Goal: Information Seeking & Learning: Learn about a topic

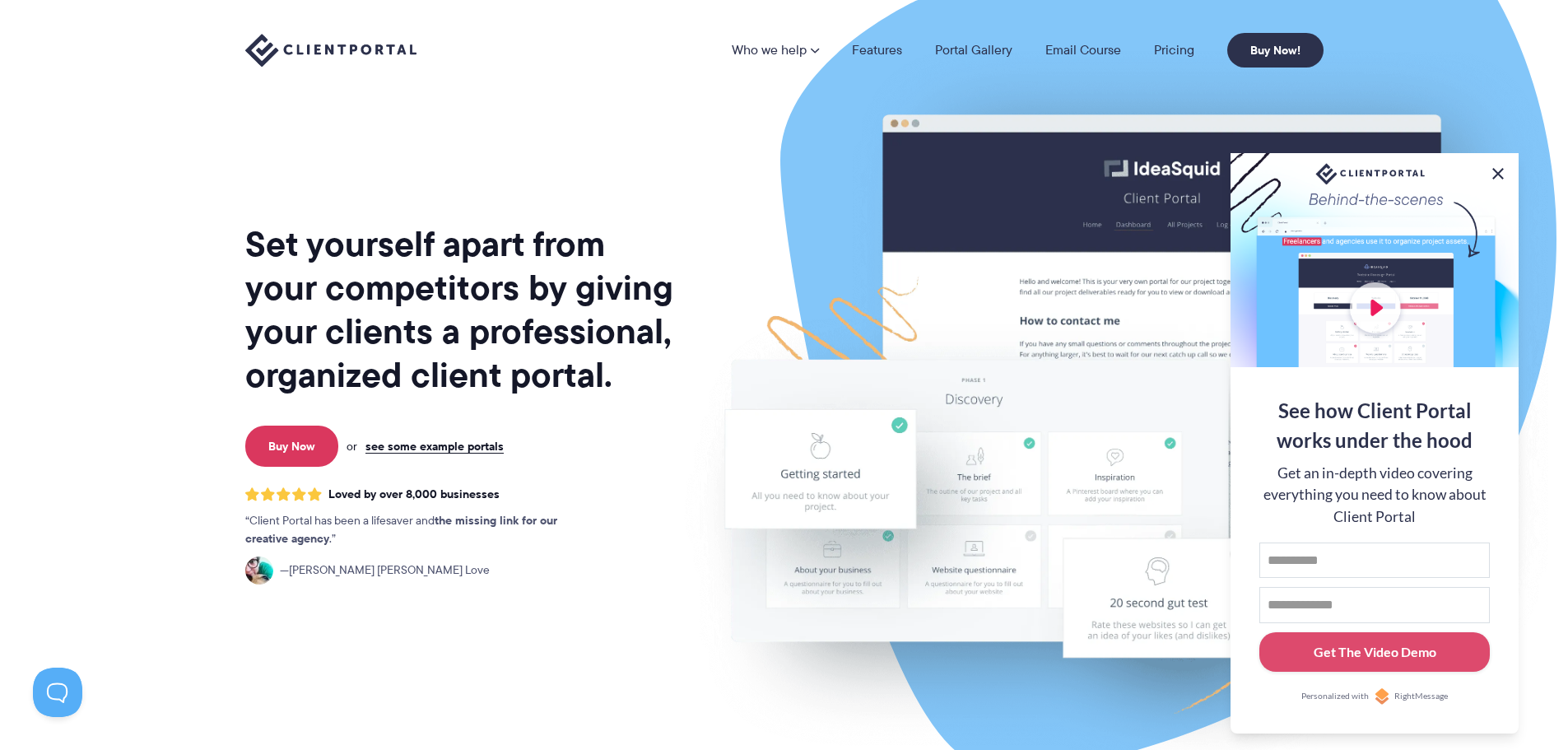
click at [1499, 169] on button at bounding box center [1498, 173] width 20 height 20
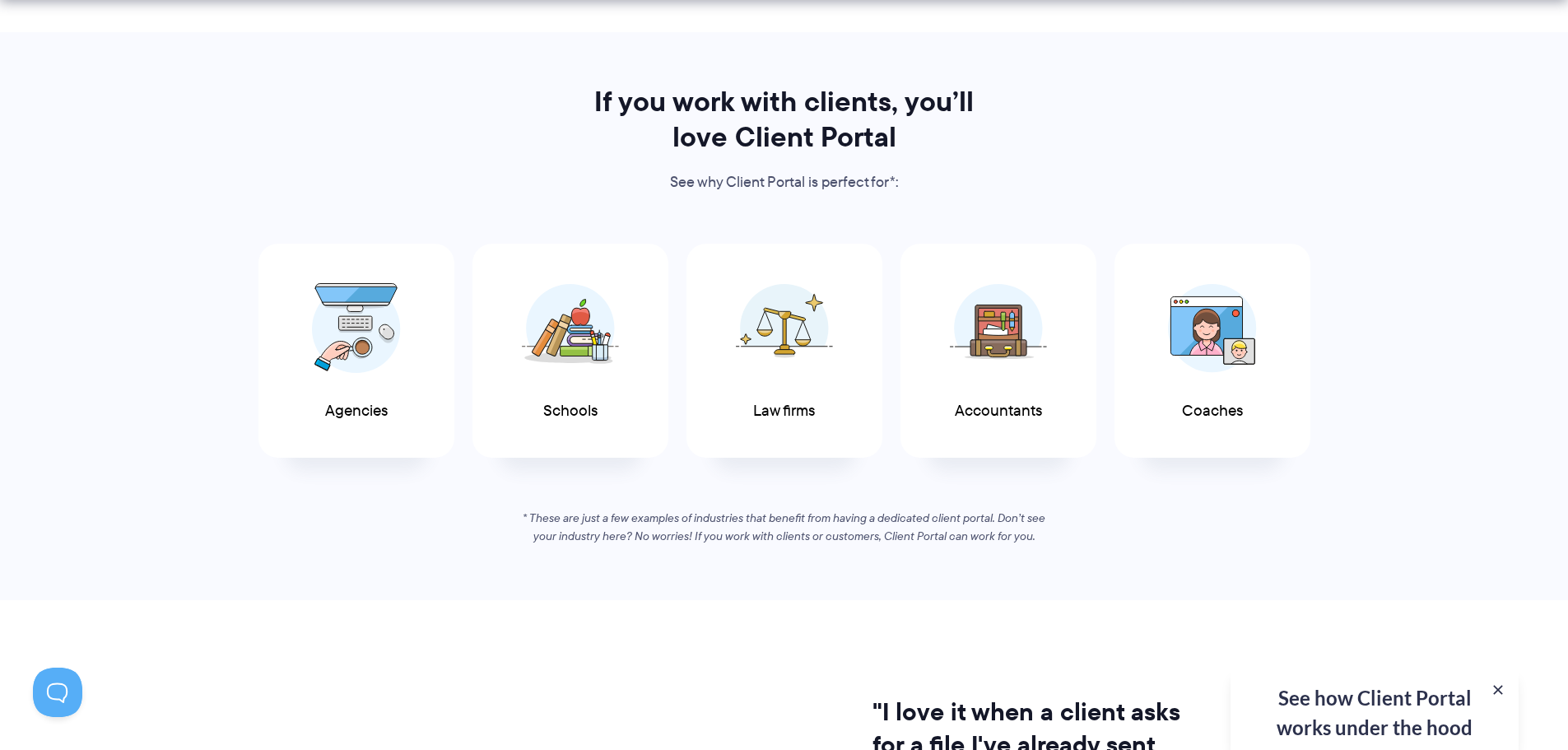
scroll to position [823, 0]
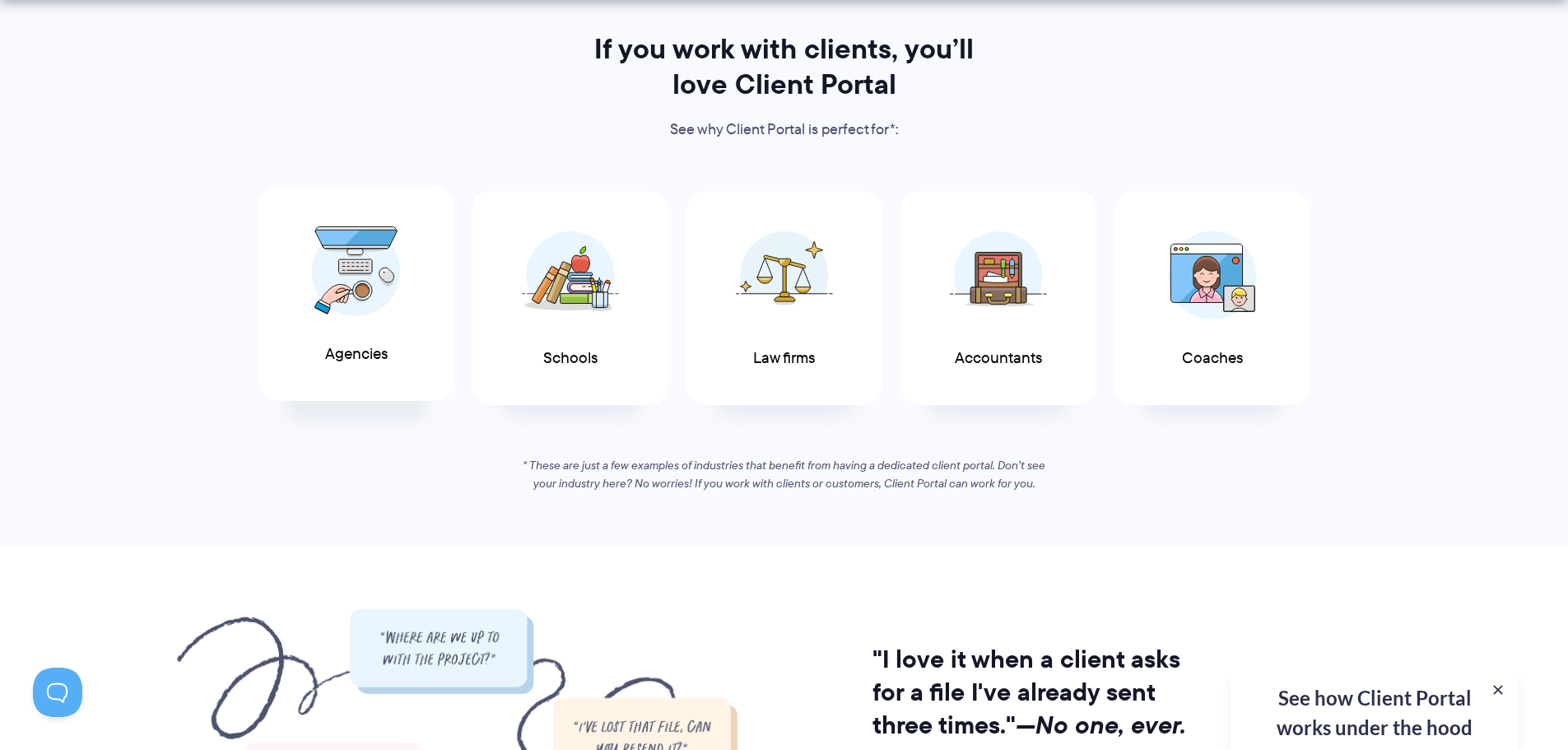
click at [370, 367] on div "Agencies" at bounding box center [356, 294] width 196 height 215
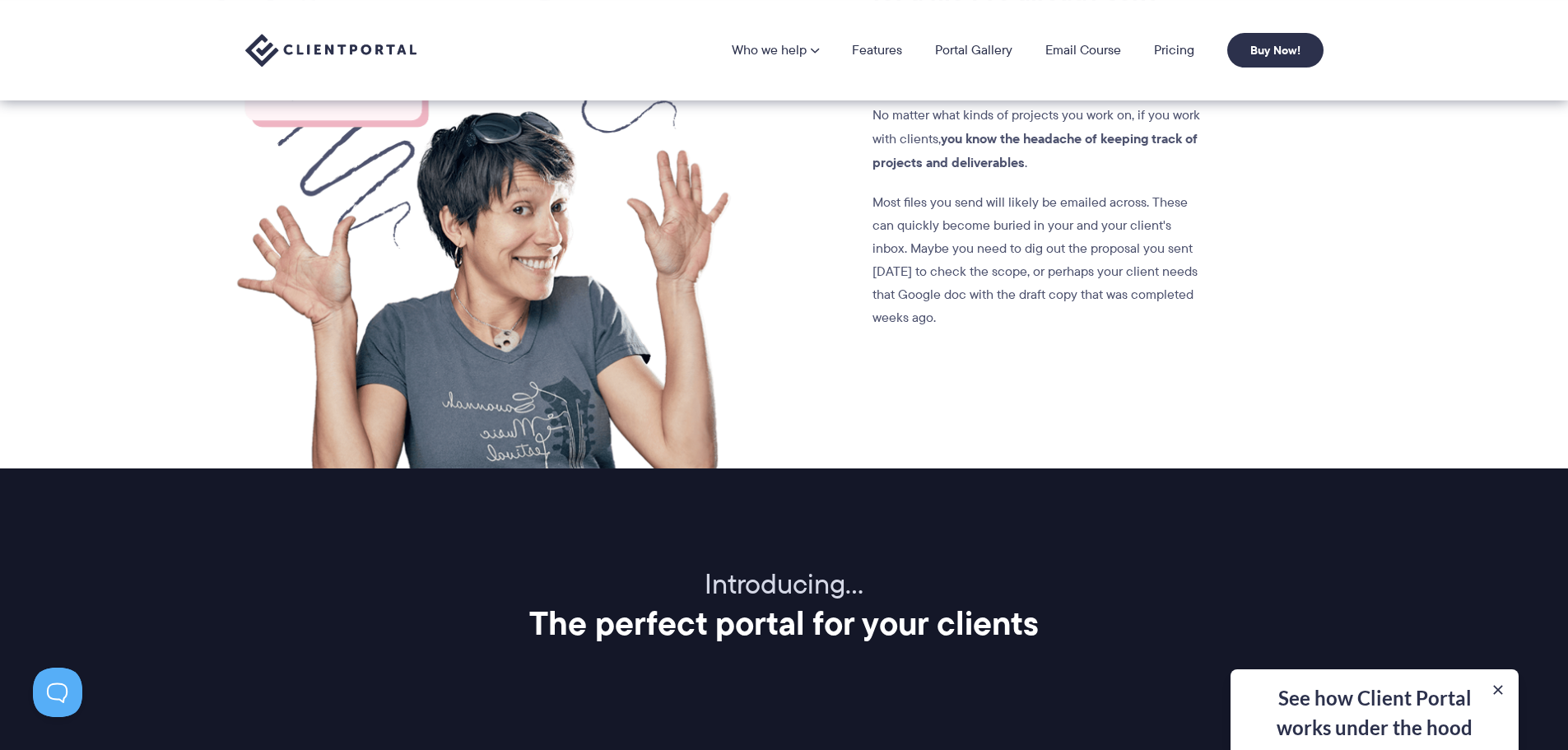
scroll to position [1400, 0]
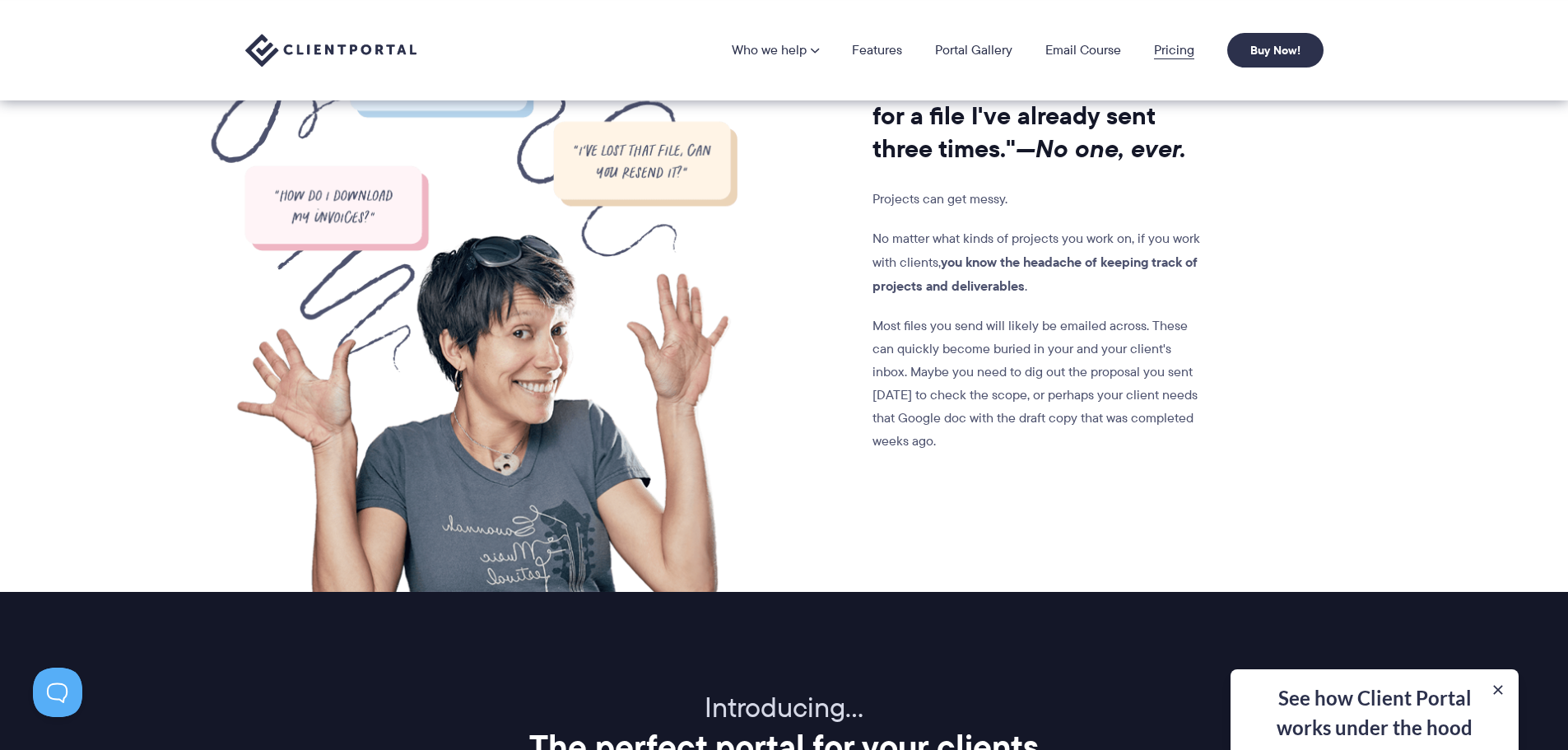
click at [1175, 53] on link "Pricing" at bounding box center [1174, 50] width 40 height 13
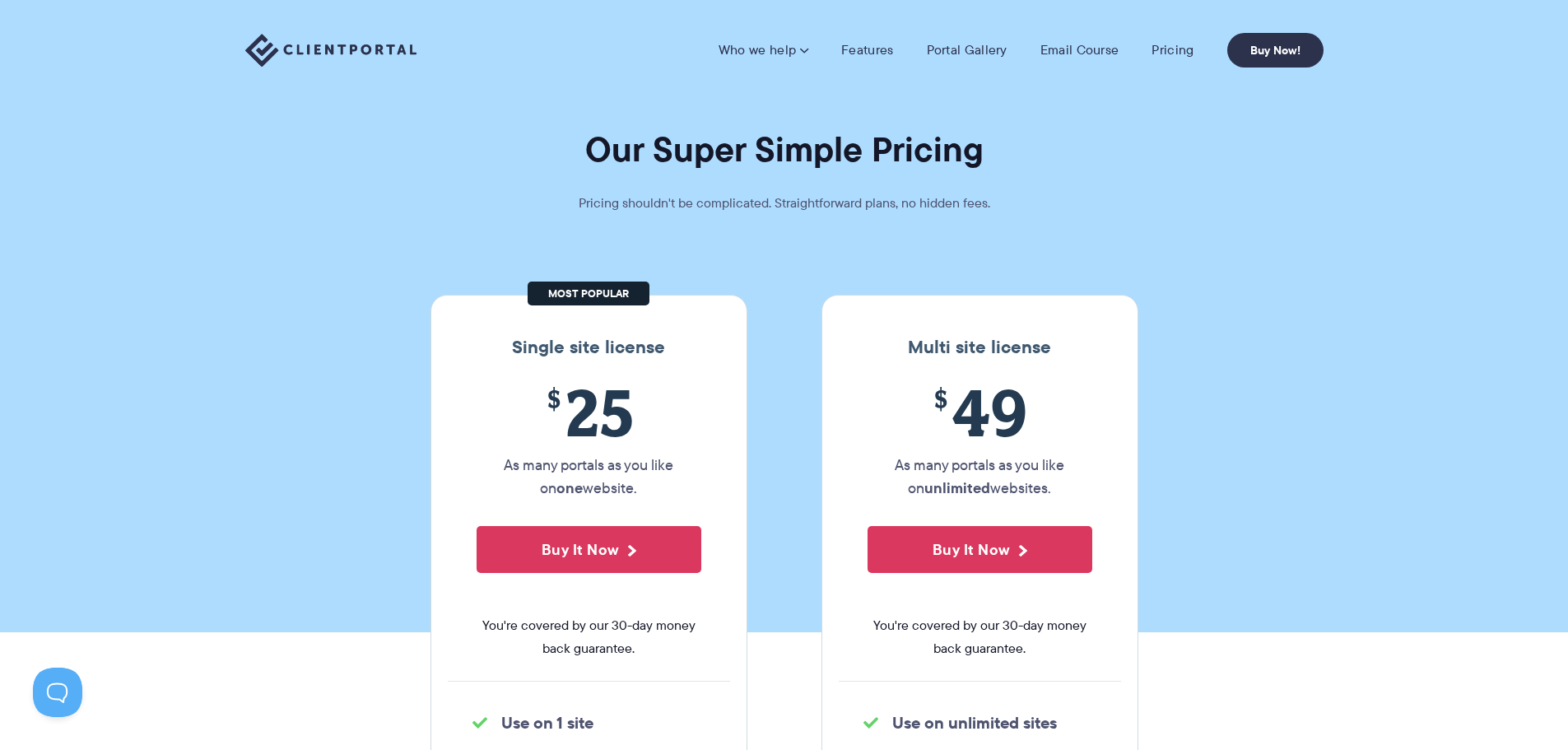
click at [603, 200] on p "Pricing shouldn't be complicated. Straightforward plans, no hidden fees." at bounding box center [784, 204] width 494 height 23
click at [862, 209] on p "Pricing shouldn't be complicated. Straightforward plans, no hidden fees." at bounding box center [784, 204] width 494 height 23
click at [869, 212] on p "Pricing shouldn't be complicated. Straightforward plans, no hidden fees." at bounding box center [784, 204] width 494 height 23
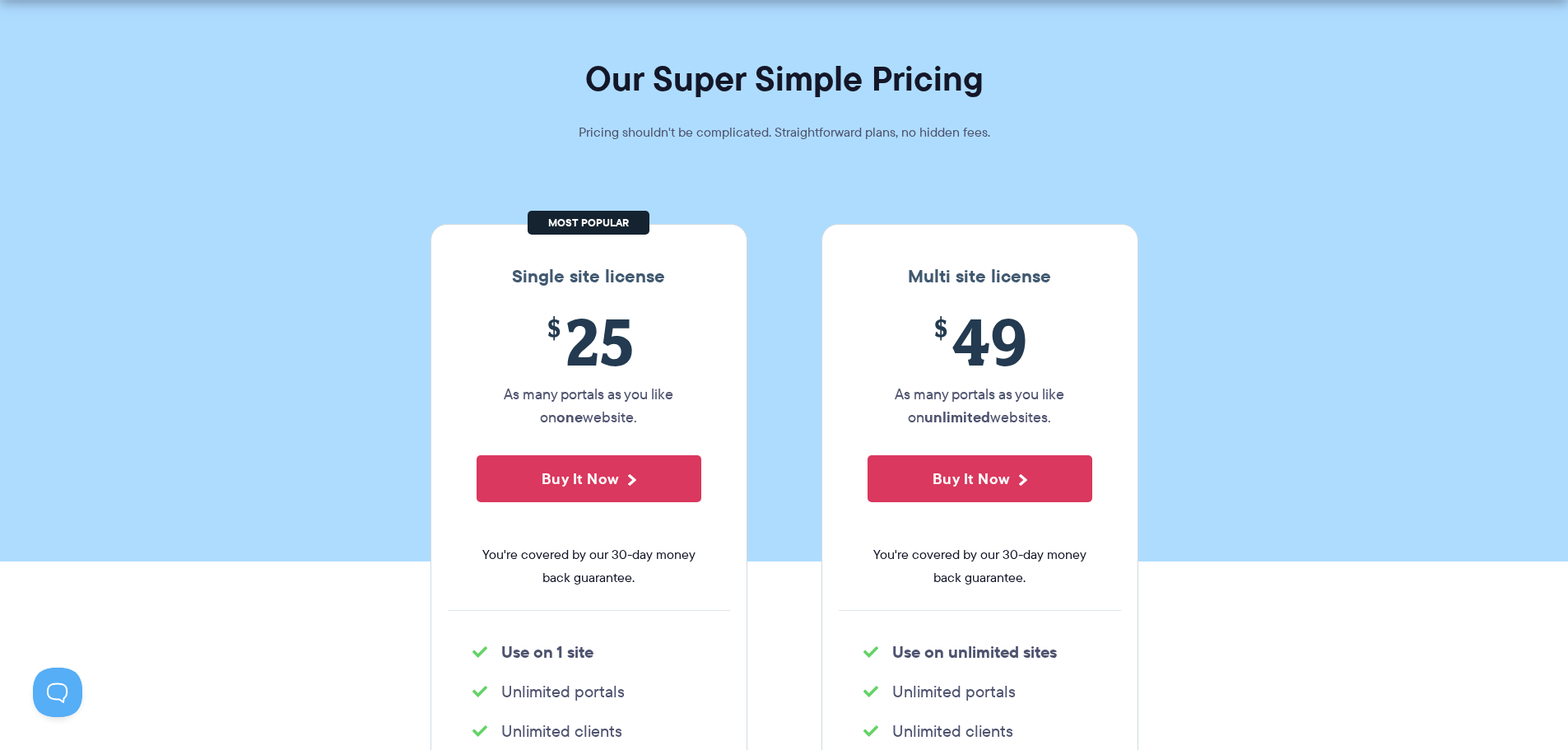
scroll to position [164, 0]
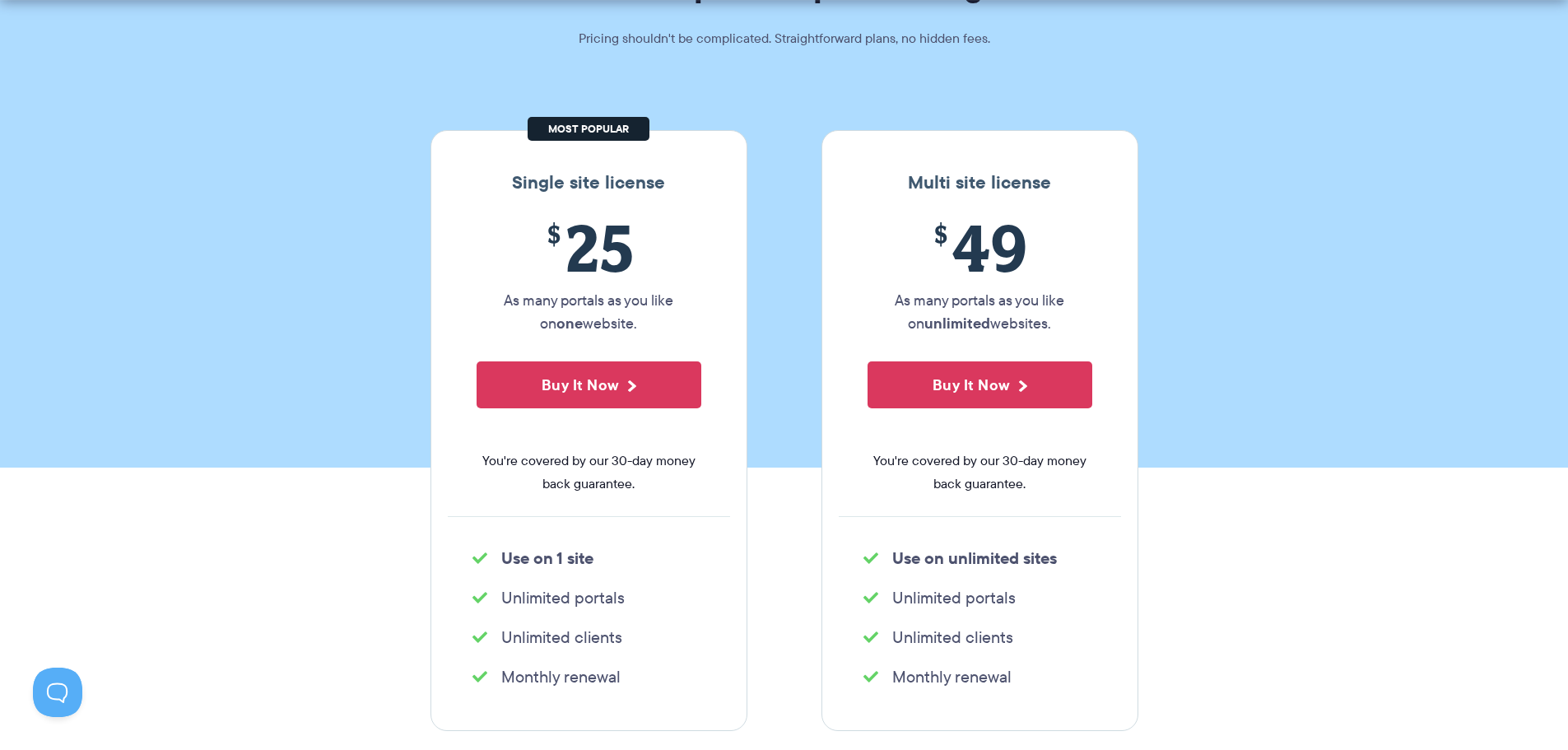
click at [557, 603] on li "Unlimited portals" at bounding box center [589, 598] width 233 height 23
drag, startPoint x: 557, startPoint y: 603, endPoint x: 546, endPoint y: 624, distance: 23.7
click at [554, 604] on li "Unlimited portals" at bounding box center [589, 598] width 233 height 23
click at [544, 645] on li "Unlimited clients" at bounding box center [589, 637] width 233 height 23
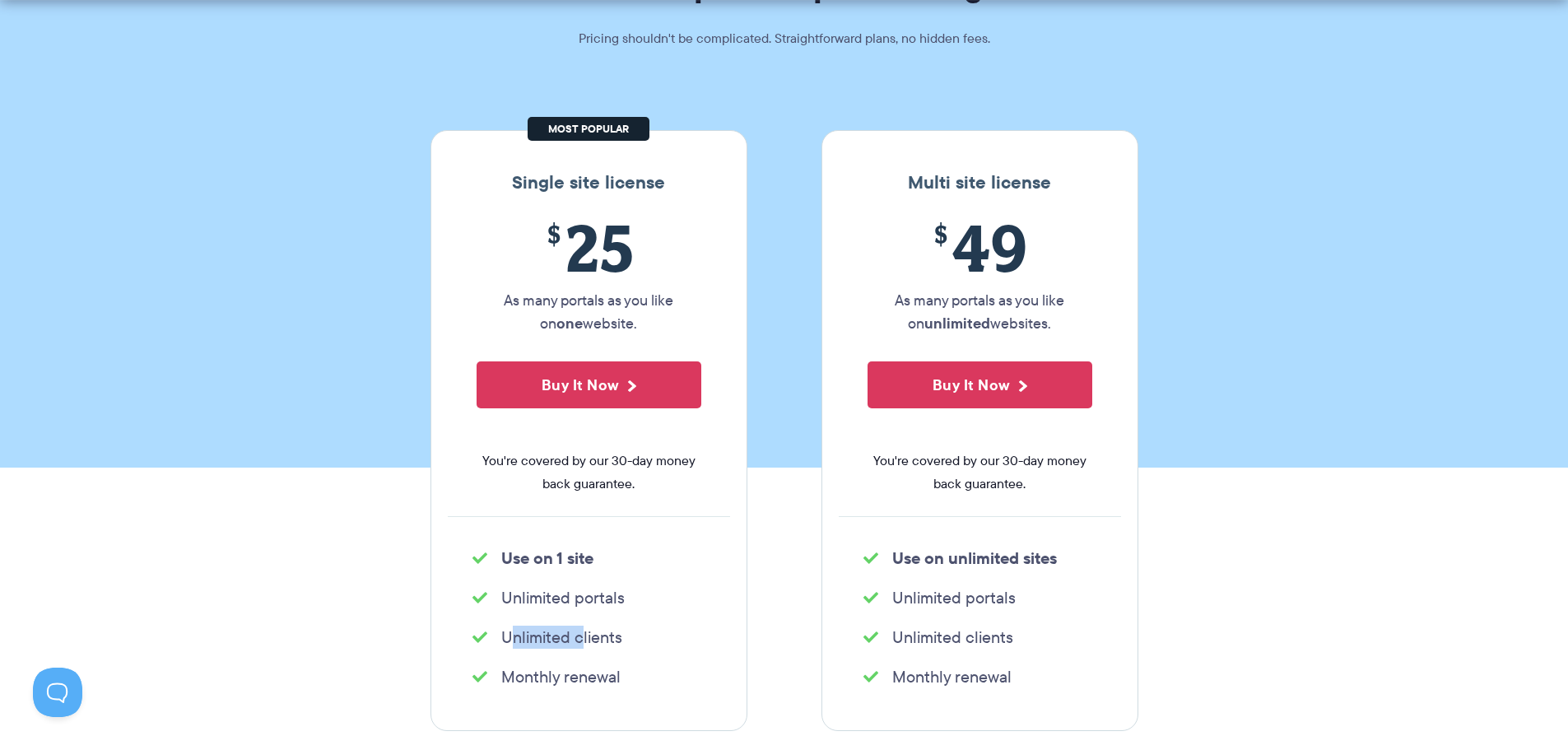
click at [544, 644] on li "Unlimited clients" at bounding box center [589, 637] width 233 height 23
click at [552, 686] on li "Monthly renewal" at bounding box center [589, 677] width 233 height 23
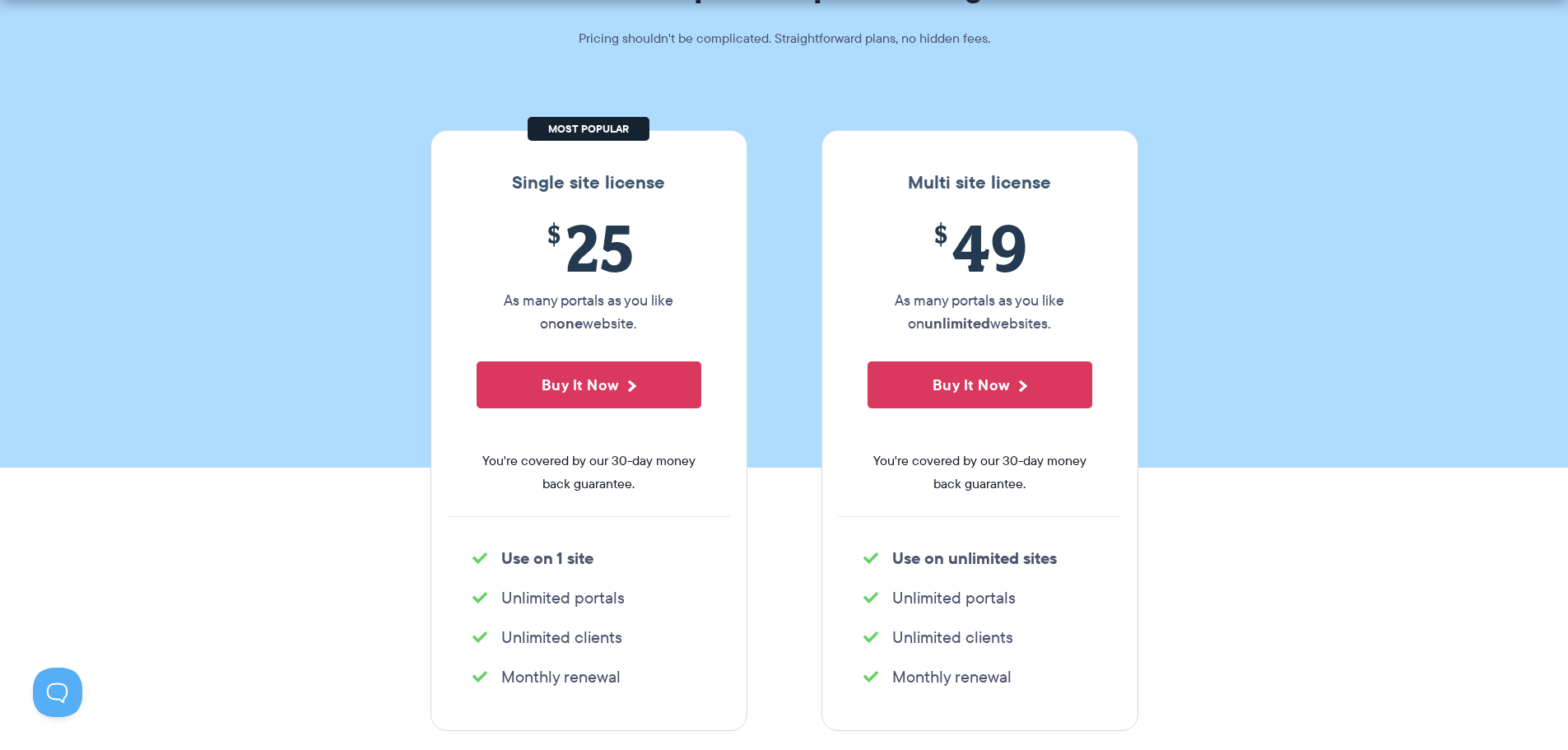
click at [568, 557] on strong "Use on 1 site" at bounding box center [547, 559] width 92 height 25
click at [567, 557] on strong "Use on 1 site" at bounding box center [547, 559] width 92 height 25
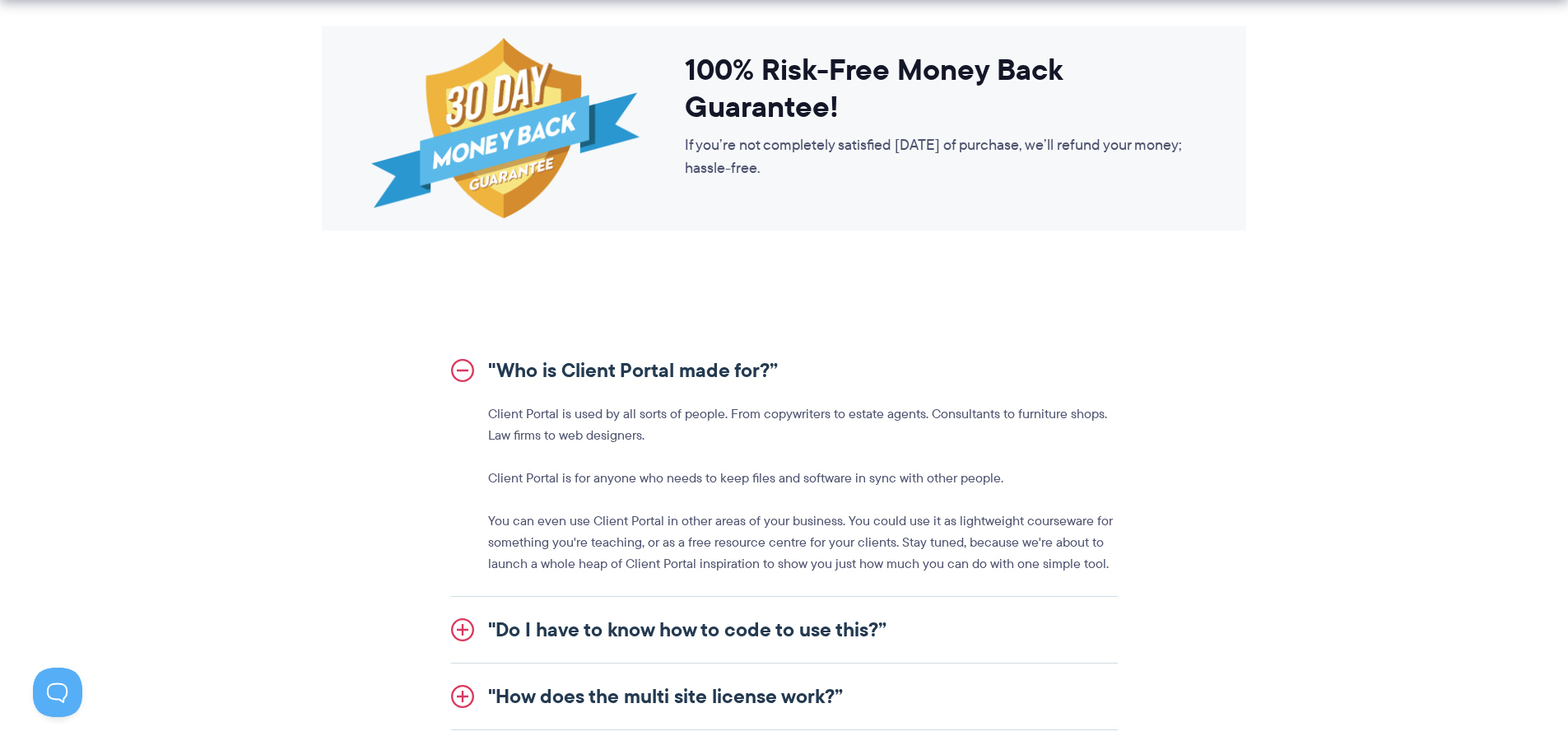
scroll to position [1647, 0]
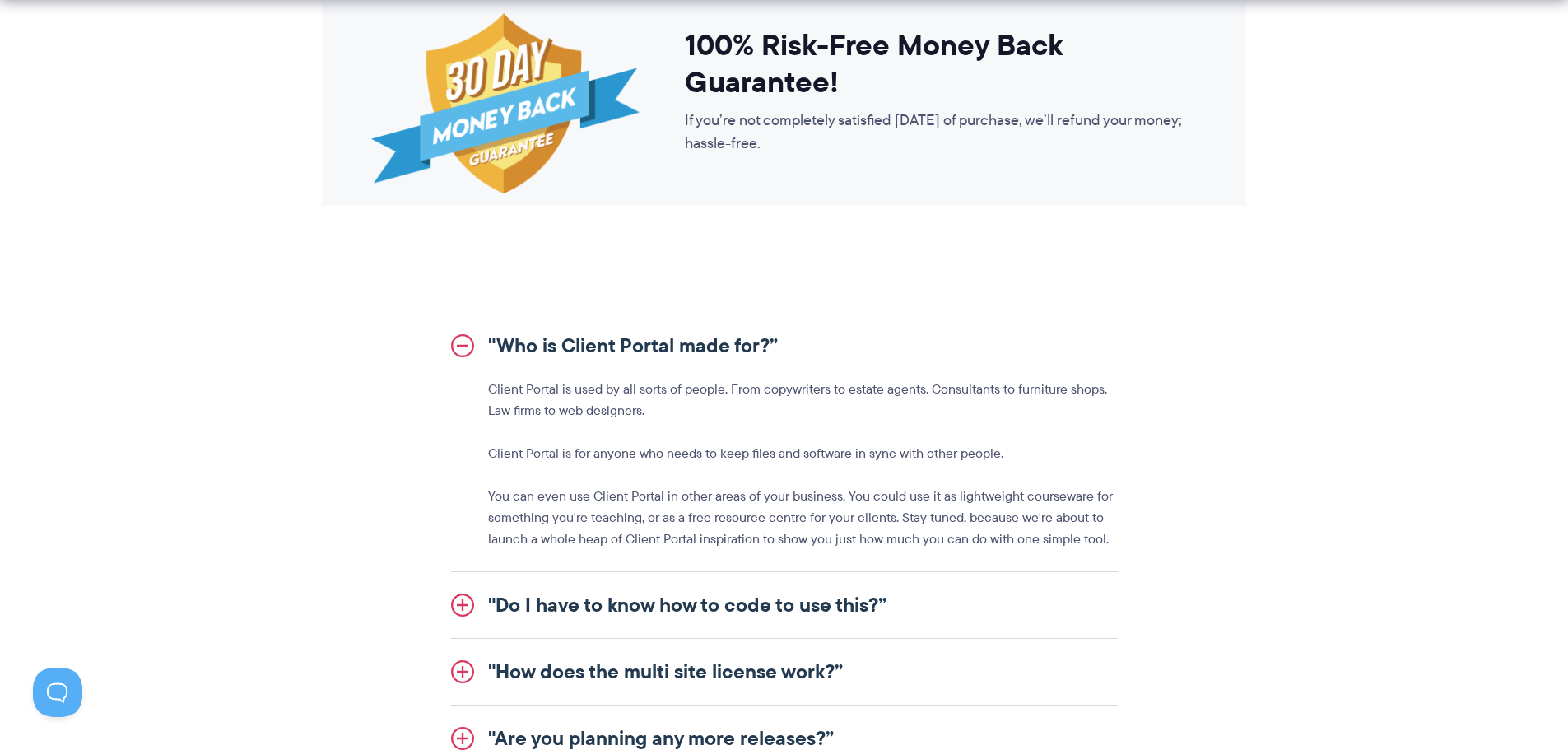
click at [746, 391] on p "Client Portal is used by all sorts of people. From copywriters to estate agents…" at bounding box center [803, 400] width 630 height 43
click at [518, 459] on p "Client Portal is for anyone who needs to keep files and software in sync with o…" at bounding box center [803, 453] width 630 height 21
click at [518, 458] on p "Client Portal is for anyone who needs to keep files and software in sync with o…" at bounding box center [803, 453] width 630 height 21
click at [517, 458] on p "Client Portal is for anyone who needs to keep files and software in sync with o…" at bounding box center [803, 453] width 630 height 21
click at [615, 493] on p "You can even use Client Portal in other areas of your business. You could use i…" at bounding box center [803, 518] width 630 height 64
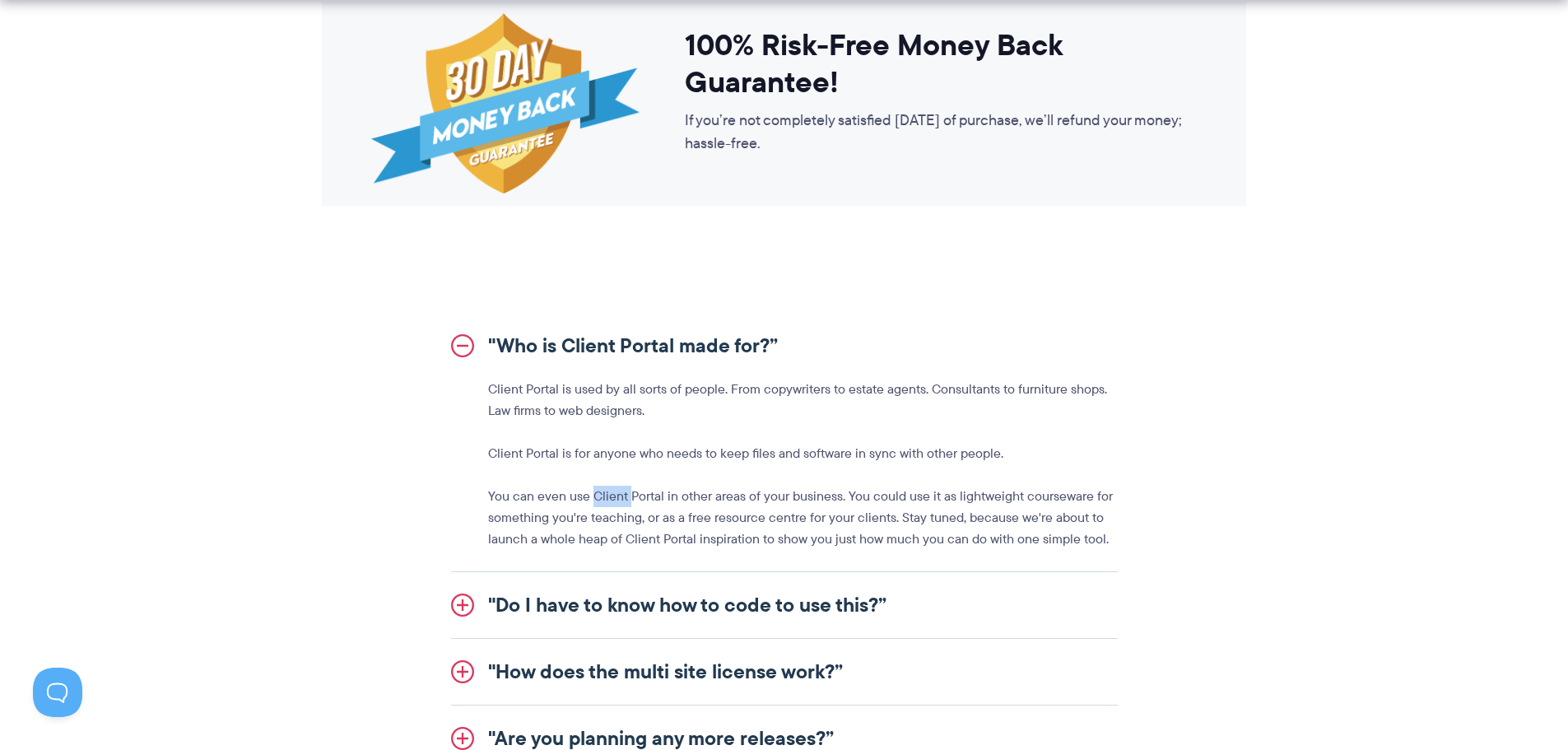
click at [615, 493] on p "You can even use Client Portal in other areas of your business. You could use i…" at bounding box center [803, 518] width 630 height 64
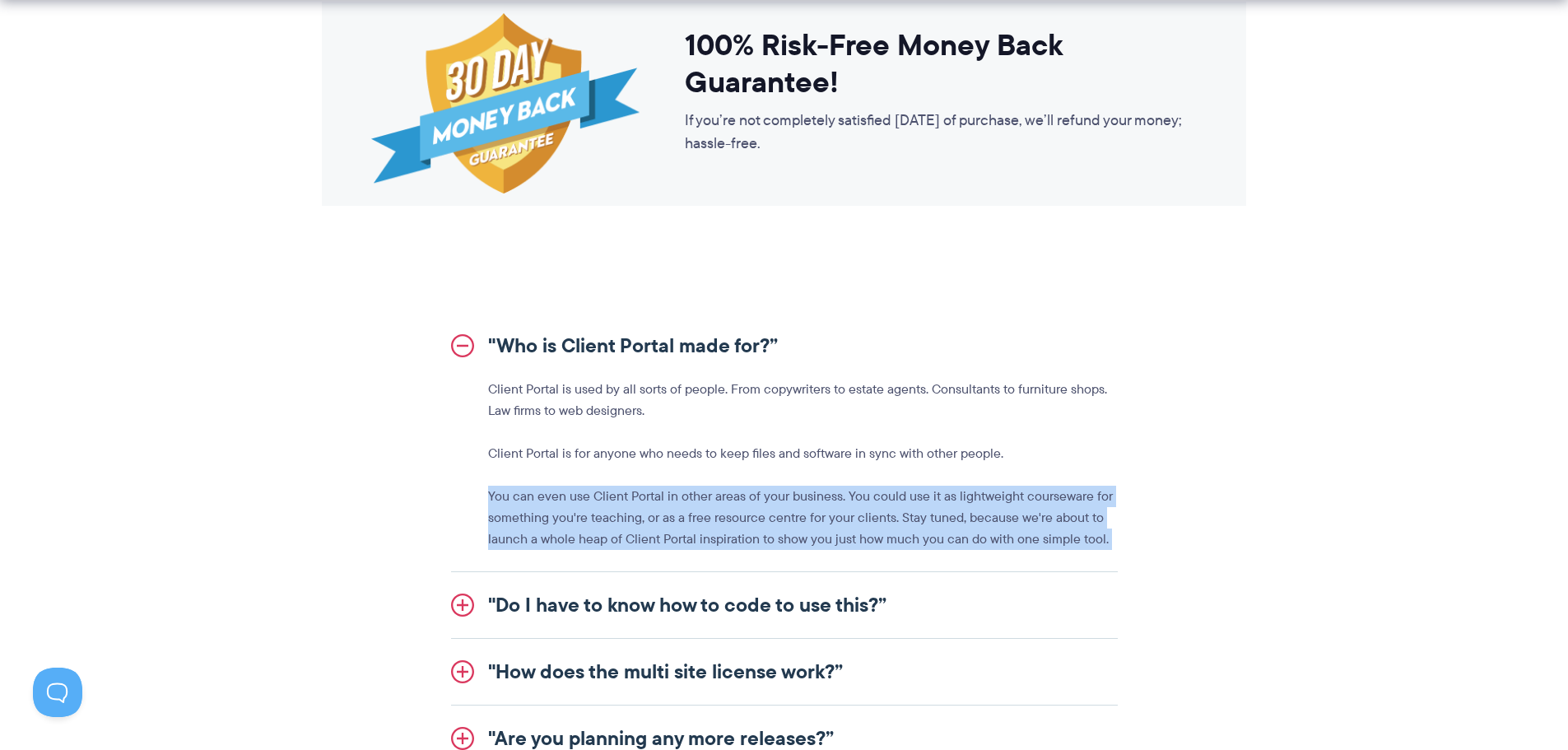
click at [615, 493] on p "You can even use Client Portal in other areas of your business. You could use i…" at bounding box center [803, 518] width 630 height 64
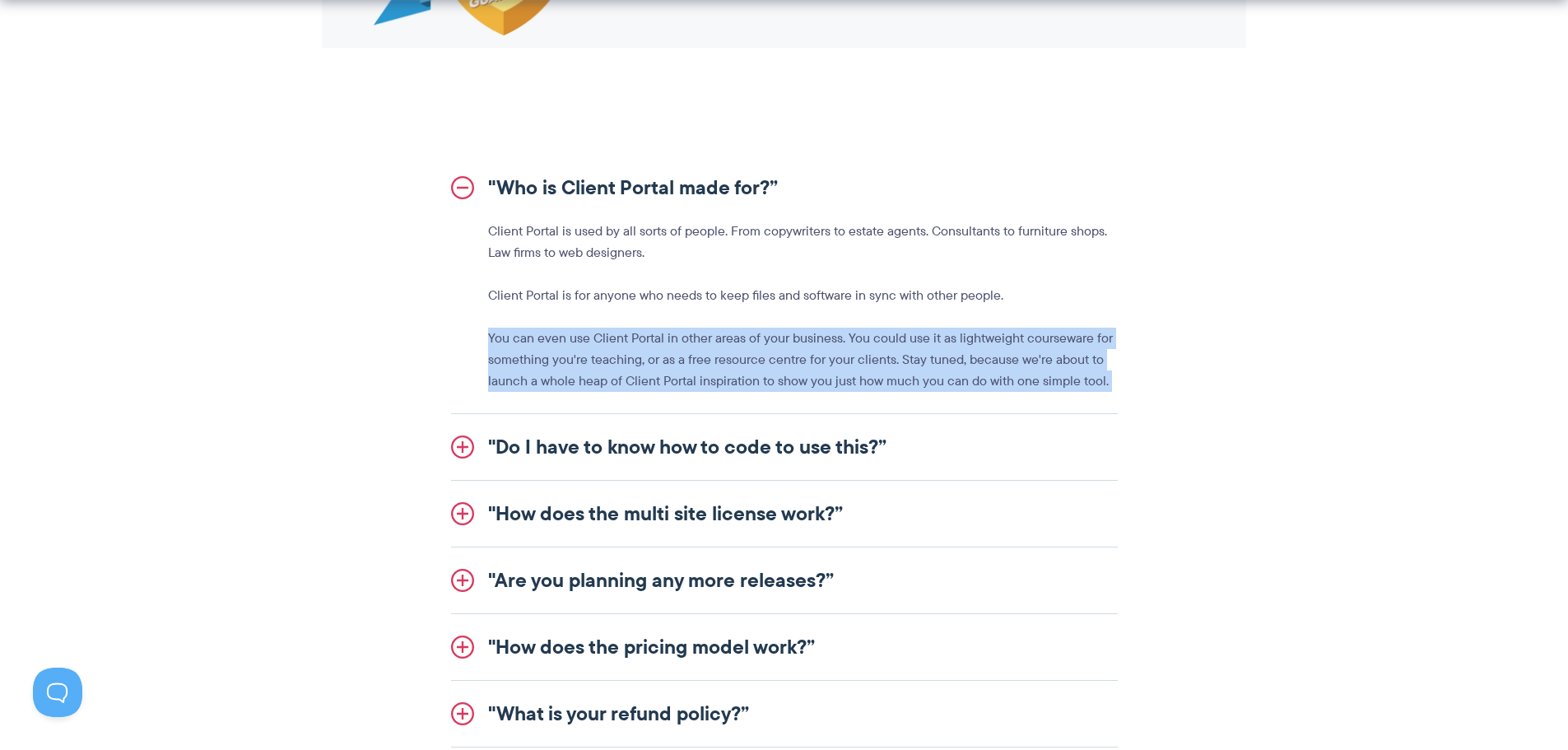
scroll to position [1811, 0]
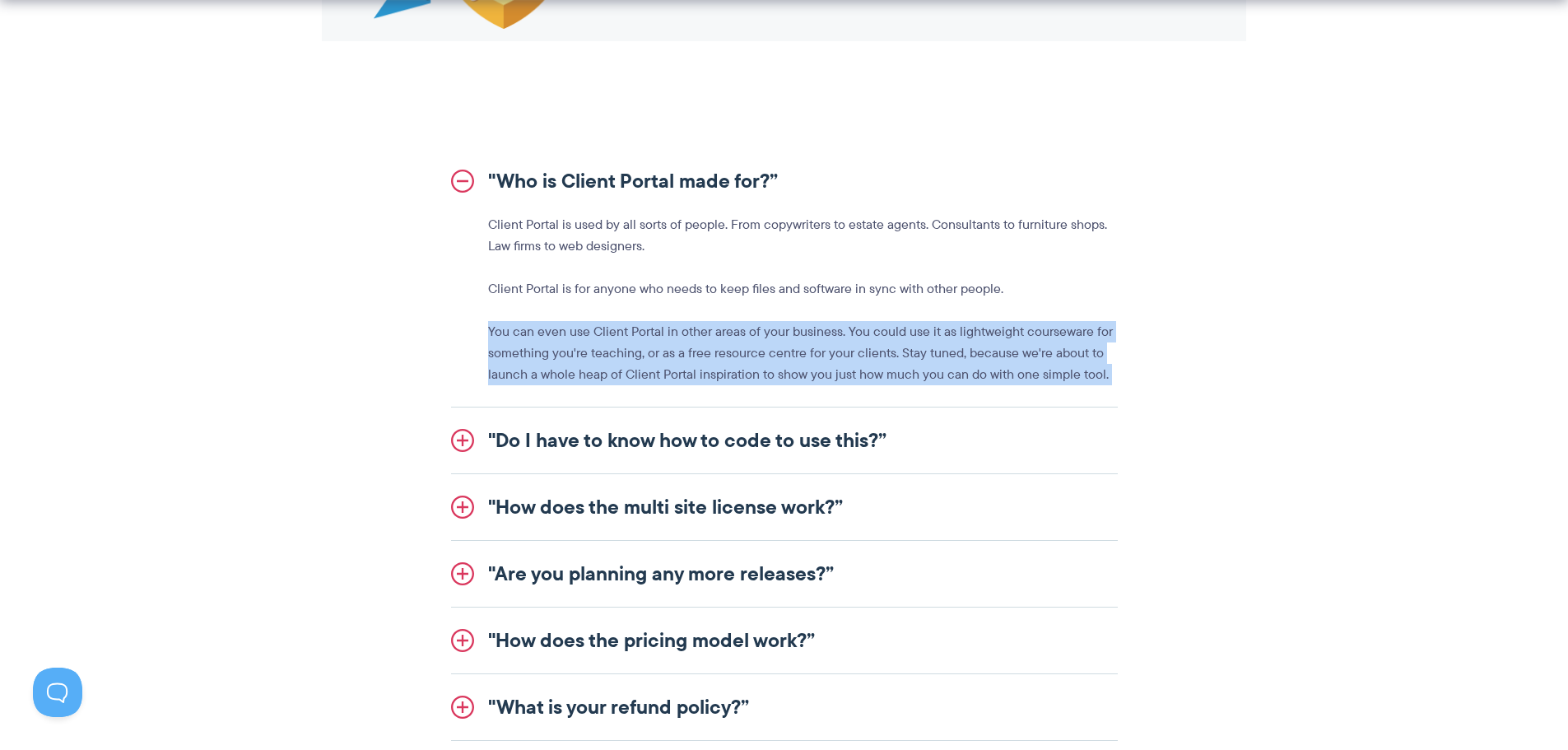
click at [691, 443] on link ""Do I have to know how to code to use this?”" at bounding box center [785, 441] width 667 height 66
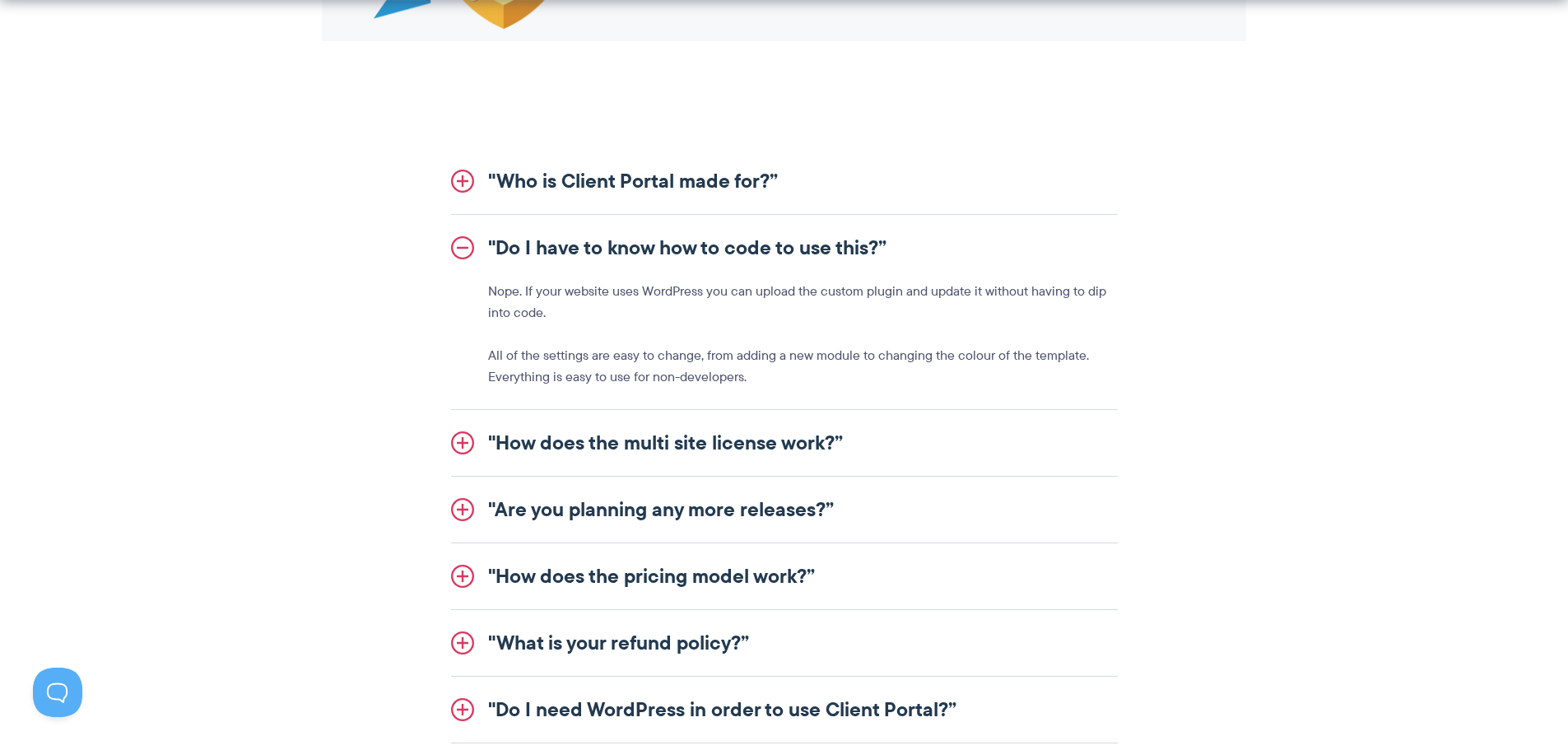
click at [518, 362] on p "All of the settings are easy to change, from adding a new module to changing th…" at bounding box center [803, 367] width 630 height 43
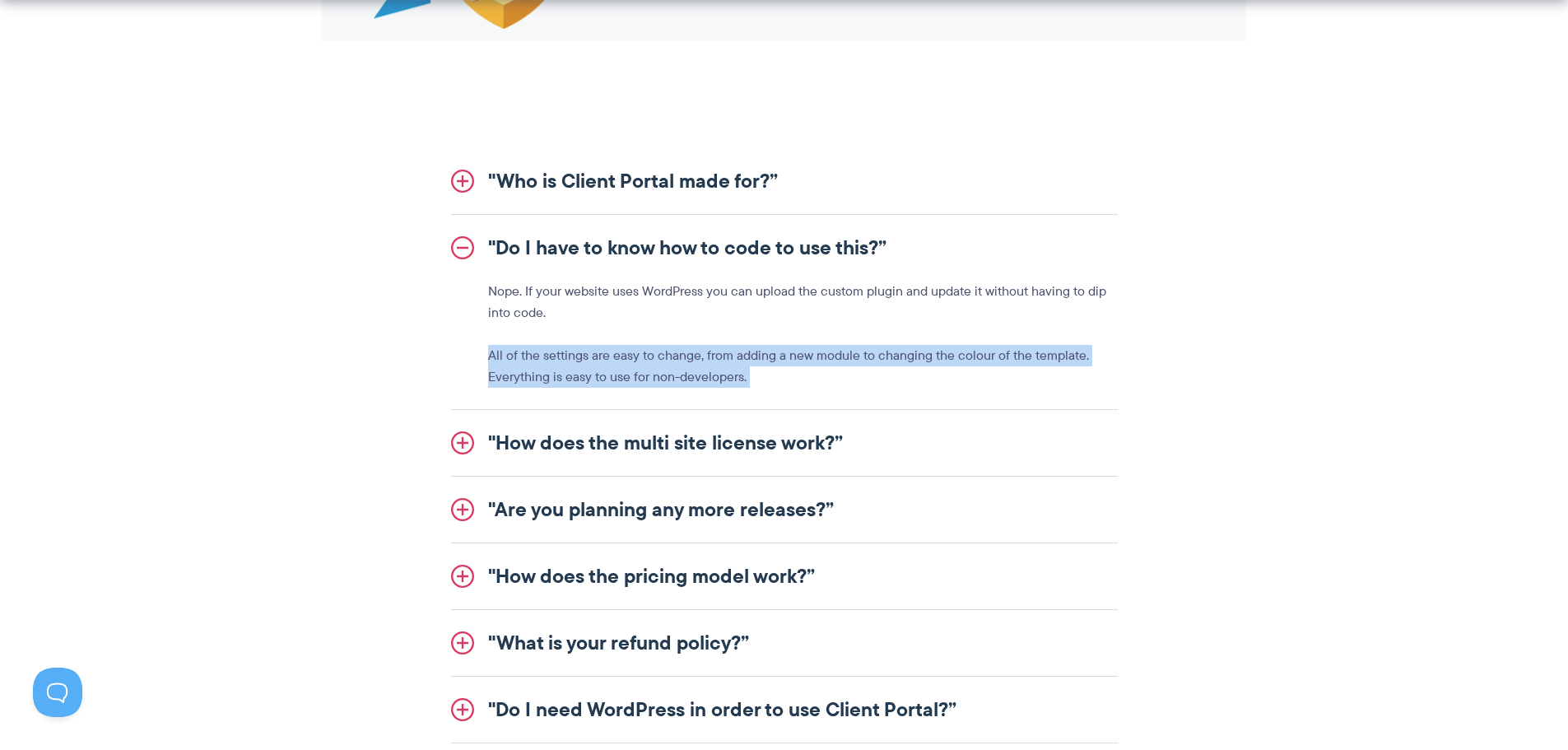
click at [518, 362] on p "All of the settings are easy to change, from adding a new module to changing th…" at bounding box center [803, 367] width 630 height 43
click at [653, 367] on p "All of the settings are easy to change, from adding a new module to changing th…" at bounding box center [803, 367] width 630 height 43
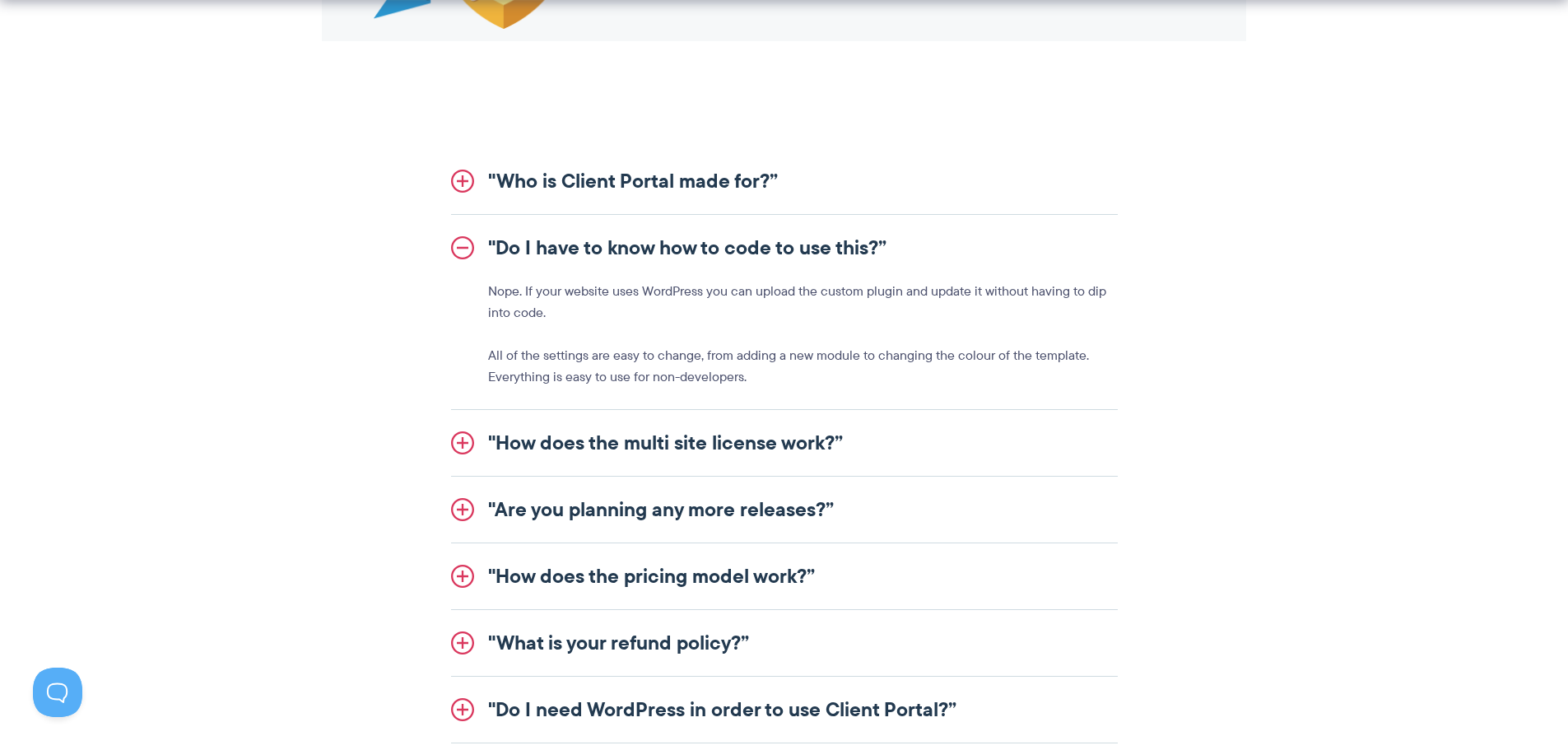
click at [655, 438] on link ""How does the multi site license work?”" at bounding box center [785, 443] width 667 height 66
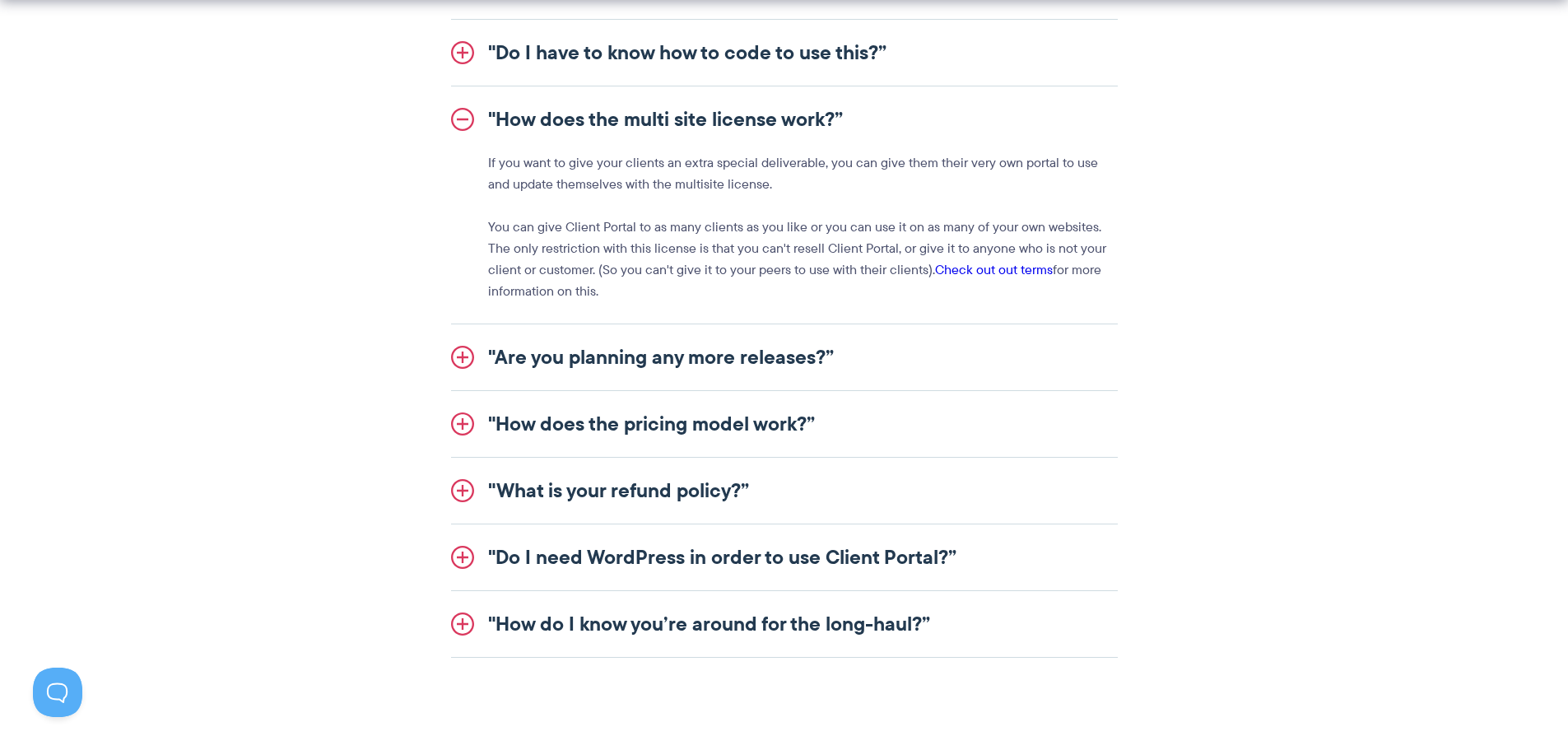
scroll to position [2058, 0]
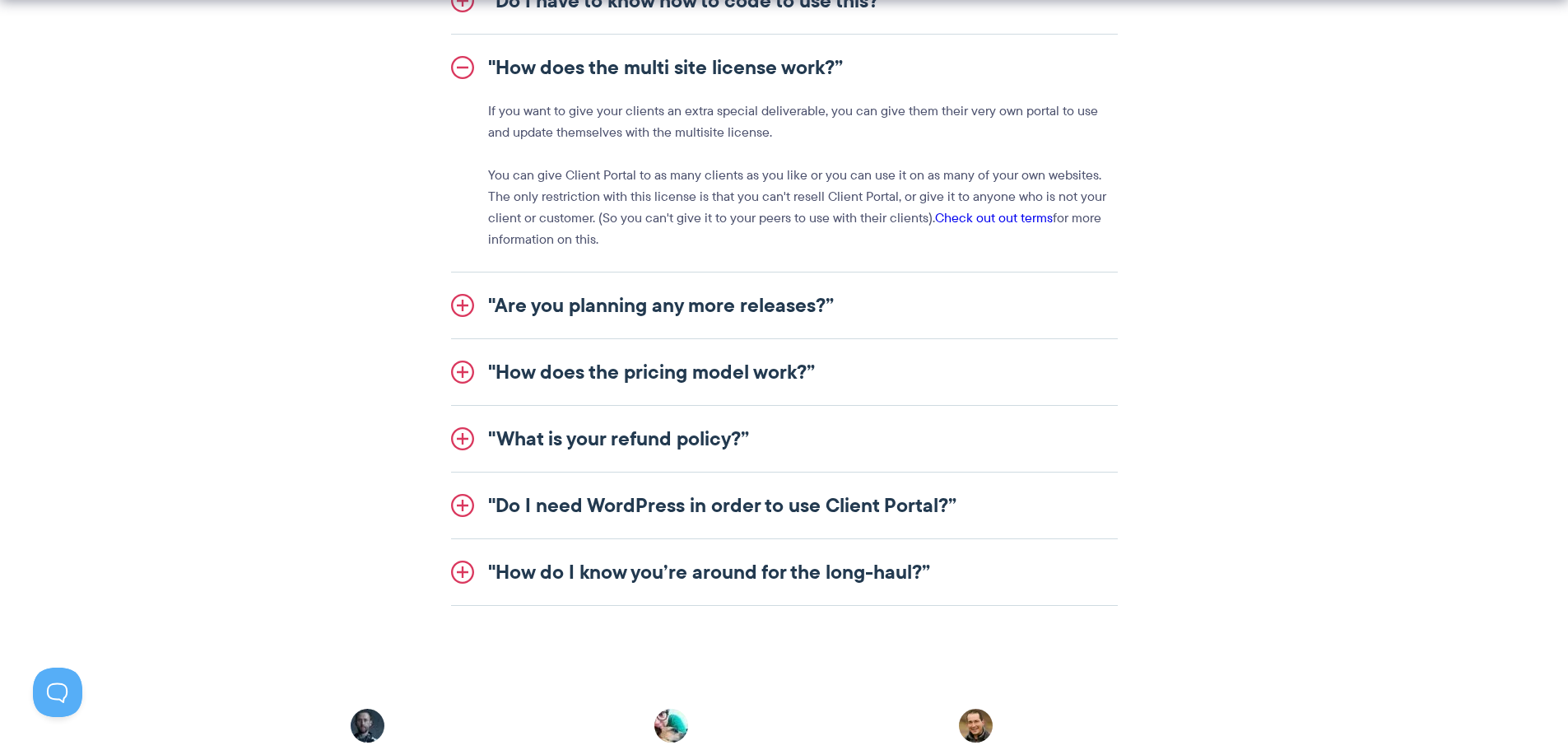
click at [700, 316] on link ""Are you planning any more releases?”" at bounding box center [785, 306] width 667 height 66
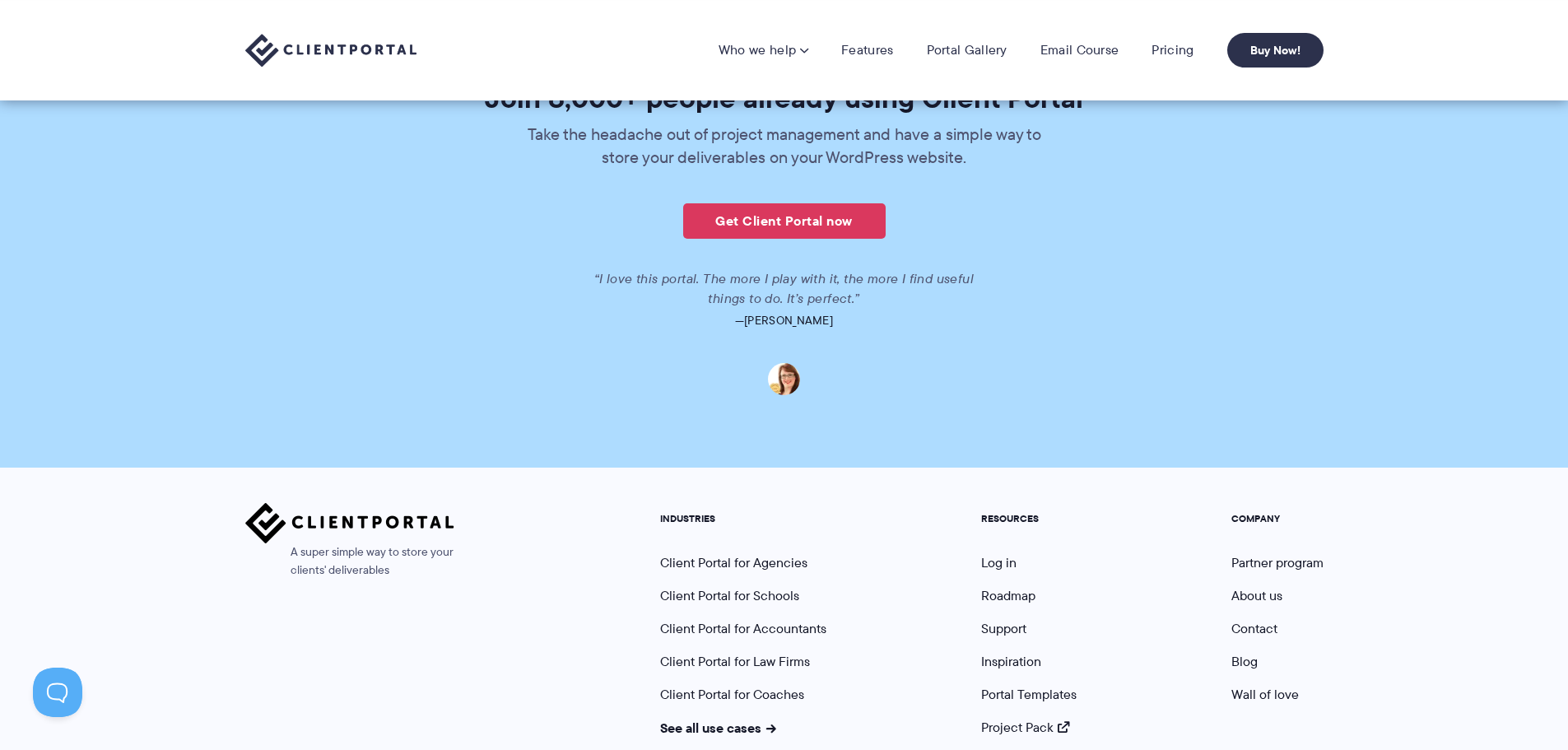
scroll to position [3872, 0]
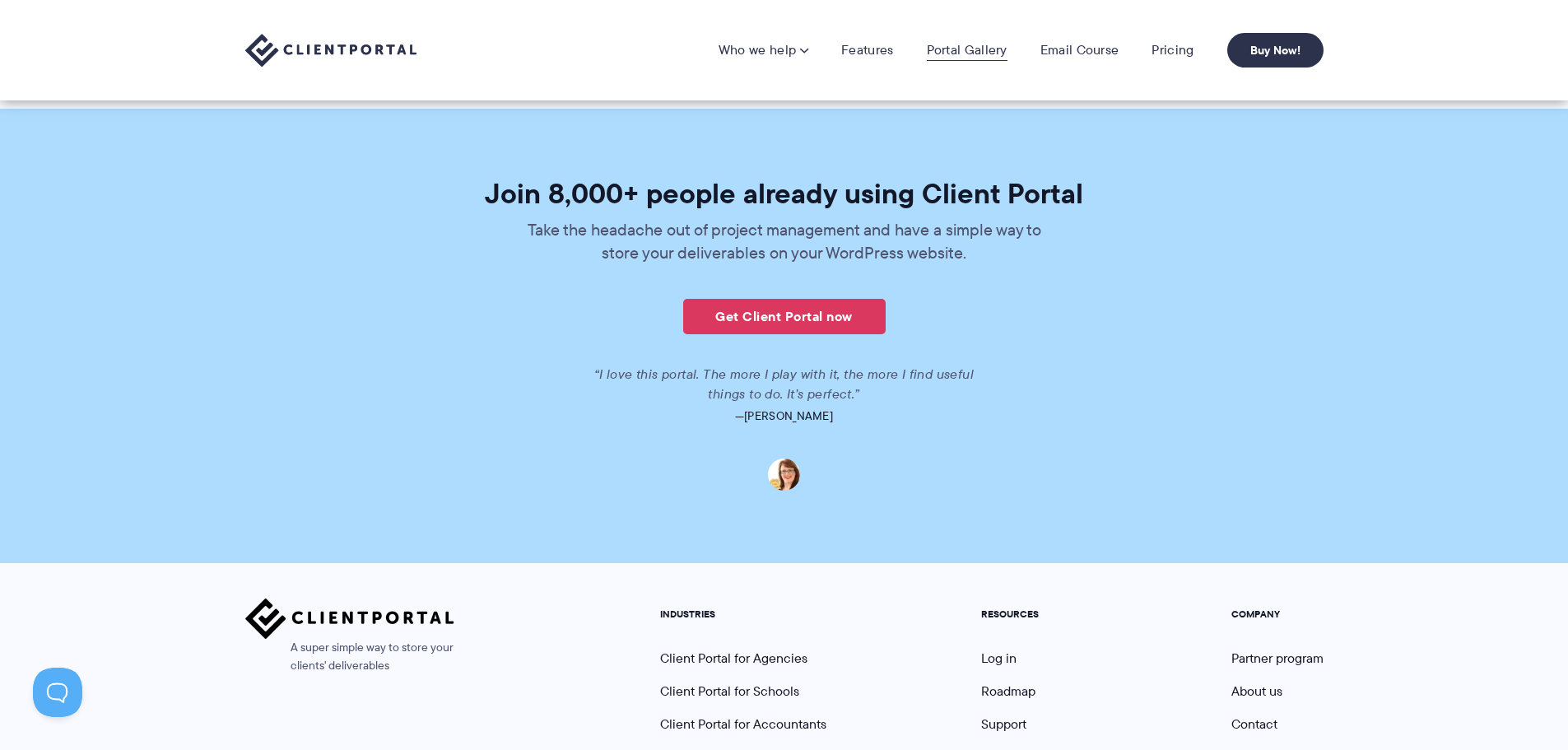
click at [997, 55] on link "Portal Gallery" at bounding box center [967, 50] width 80 height 16
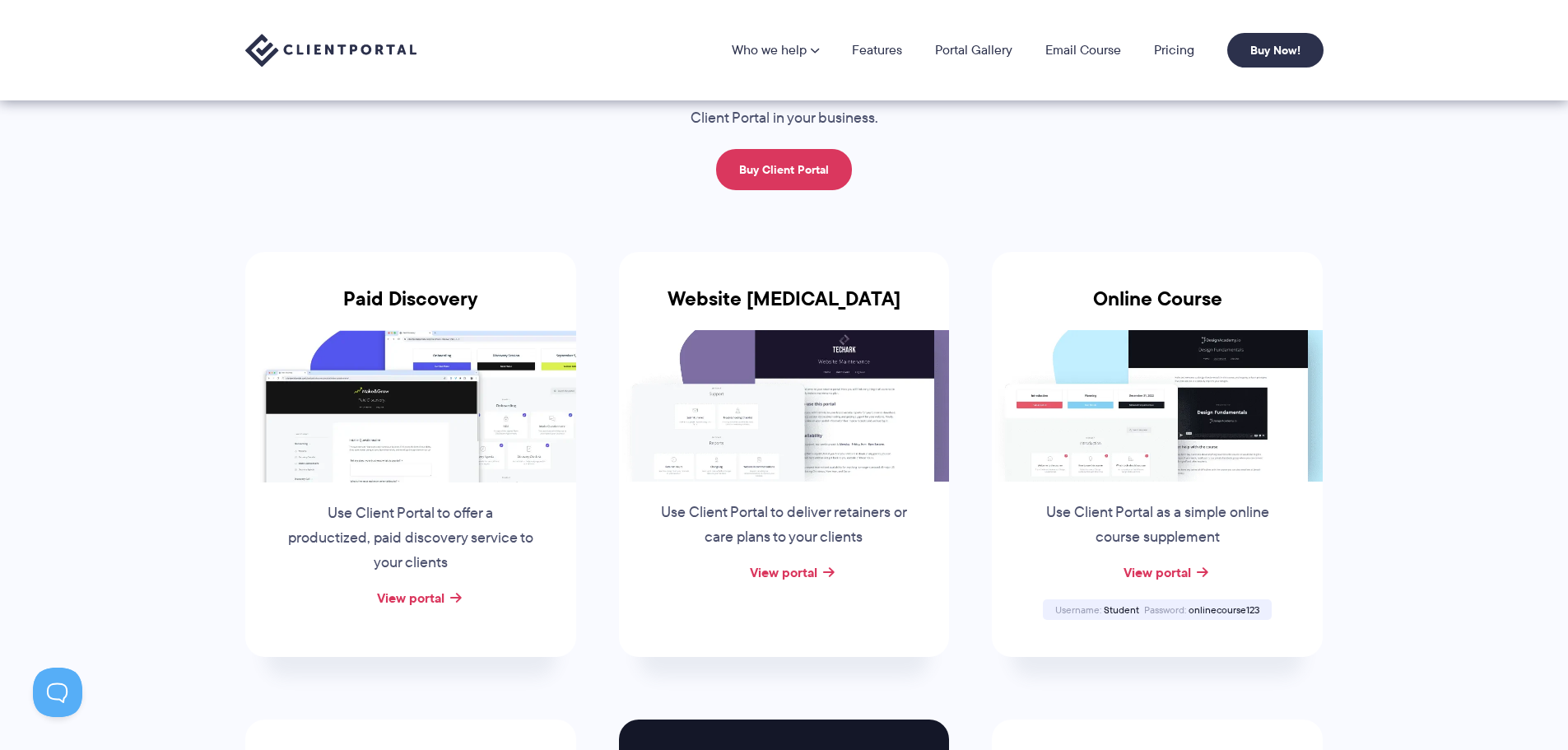
scroll to position [82, 0]
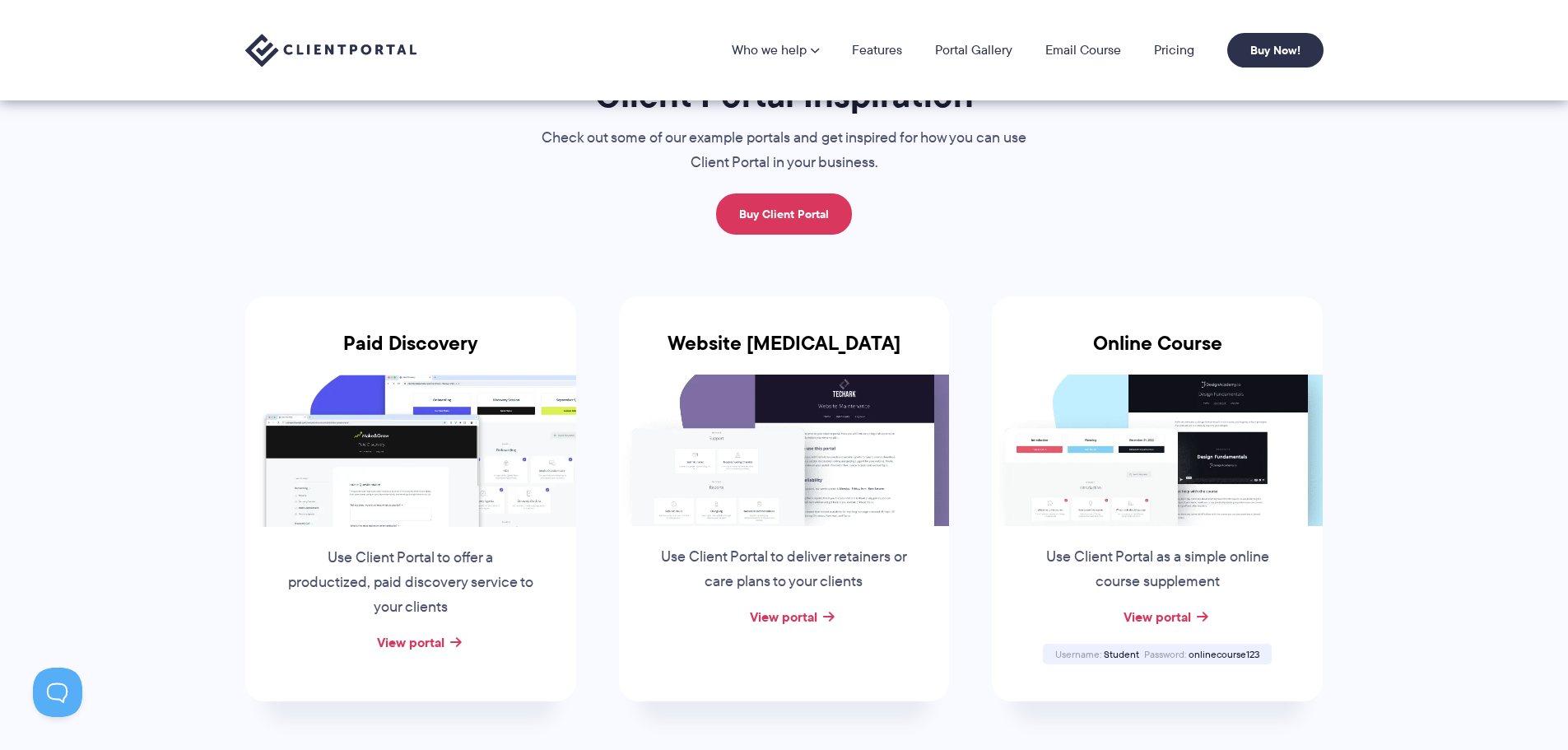
click at [444, 510] on img at bounding box center [410, 450] width 331 height 151
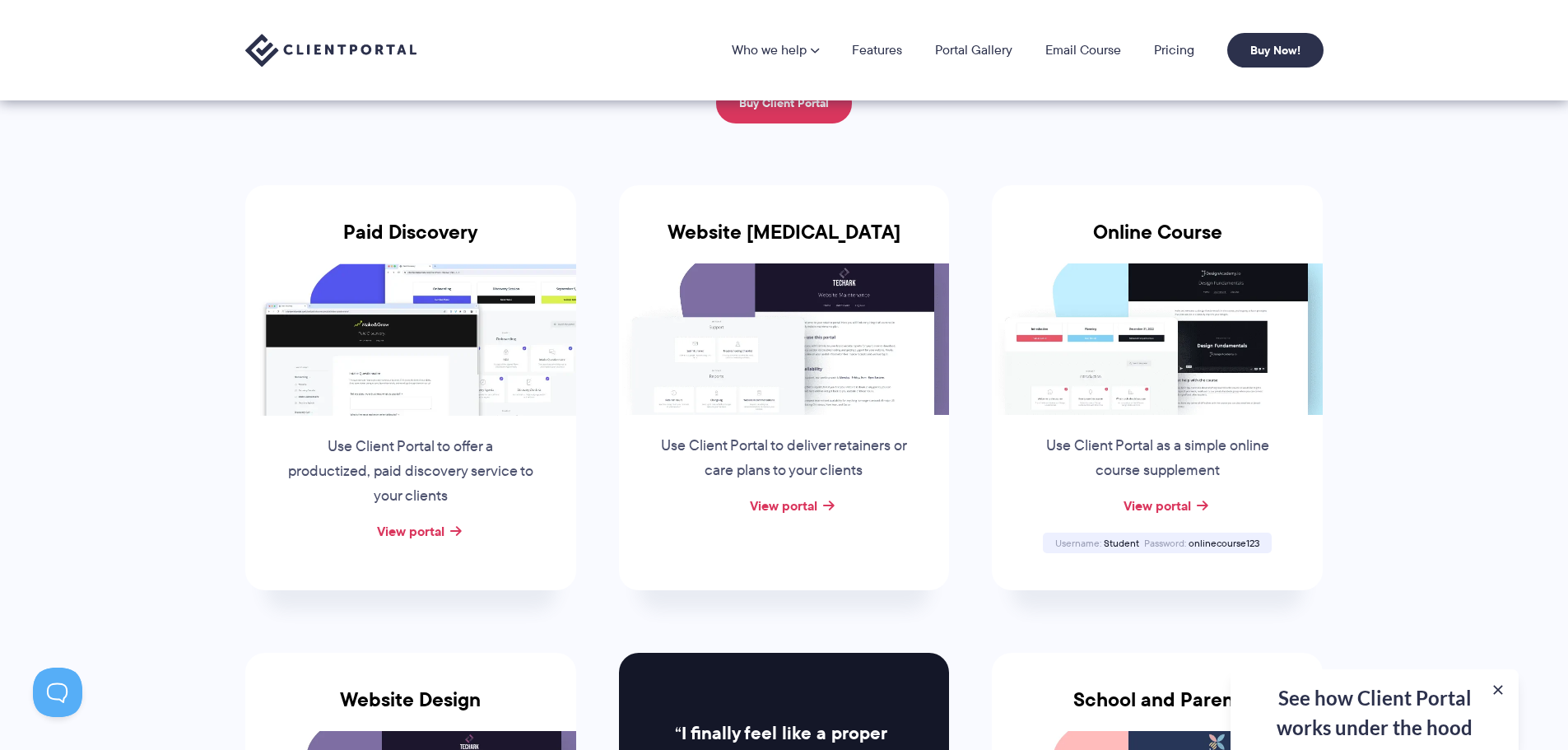
scroll to position [0, 0]
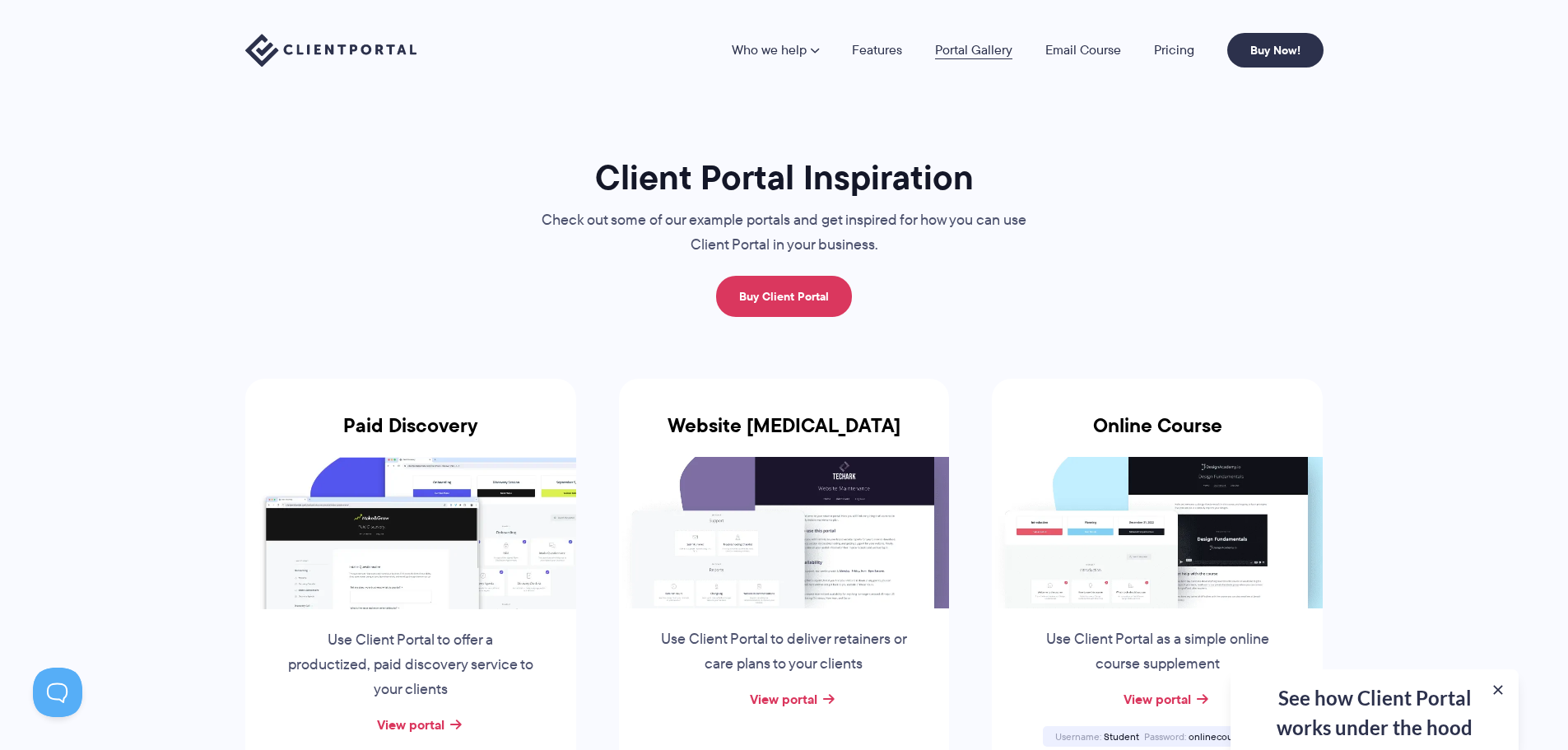
click at [955, 44] on link "Portal Gallery" at bounding box center [974, 50] width 78 height 13
click at [875, 46] on link "Features" at bounding box center [877, 50] width 50 height 13
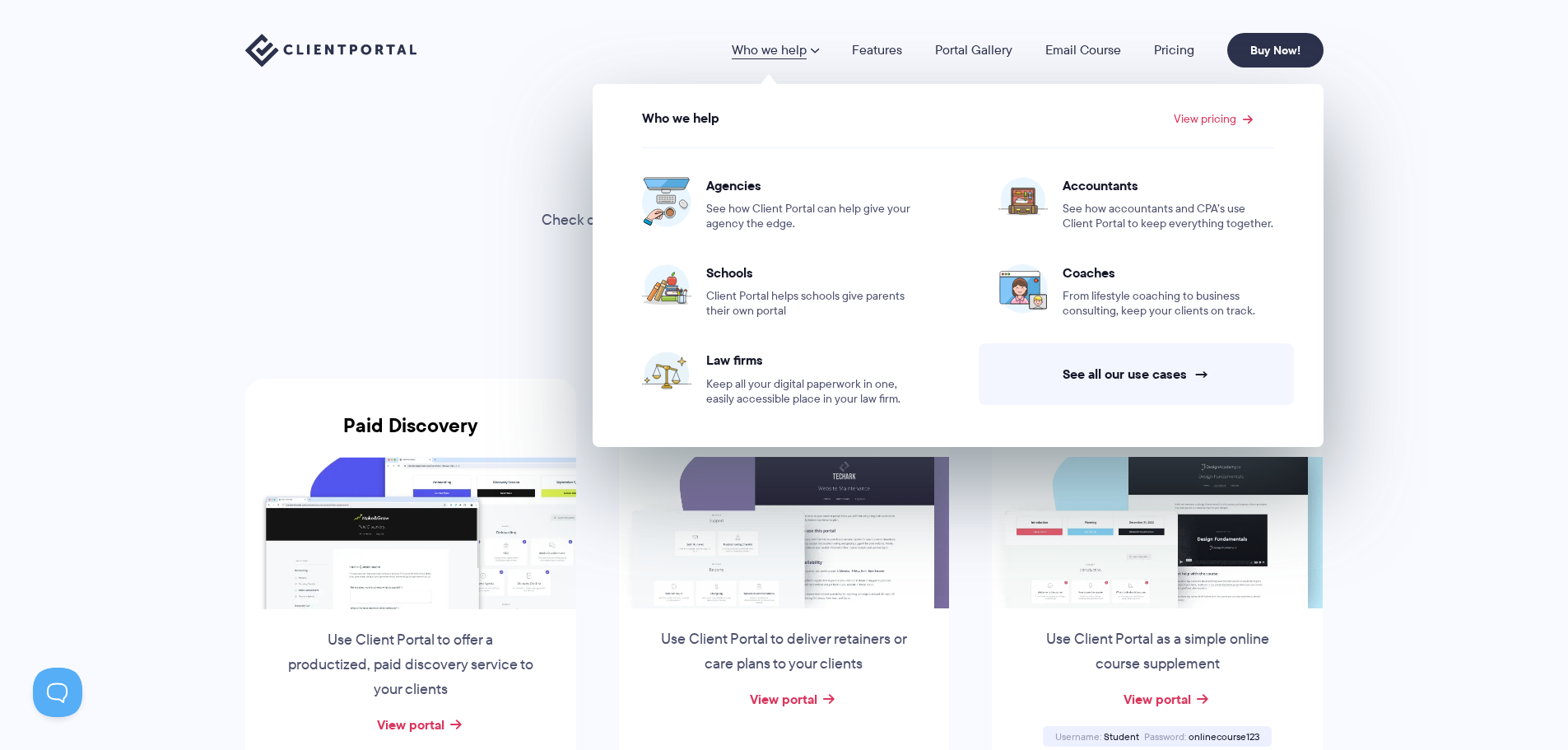
click at [781, 47] on link "Who we help" at bounding box center [776, 50] width 88 height 13
click at [797, 47] on link "Who we help" at bounding box center [776, 50] width 88 height 13
